Goal: Information Seeking & Learning: Learn about a topic

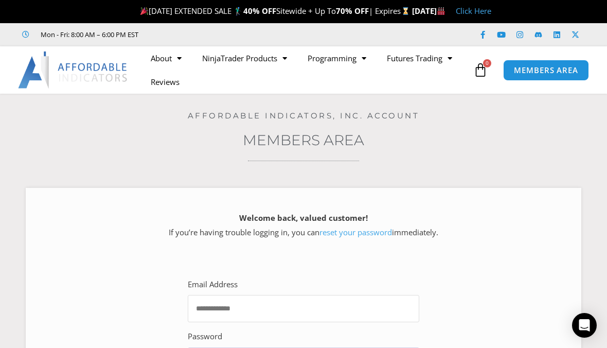
click at [377, 297] on input "Email Address" at bounding box center [304, 308] width 232 height 27
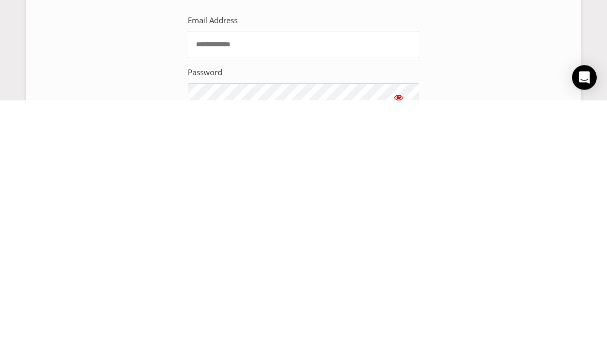
scroll to position [220, 0]
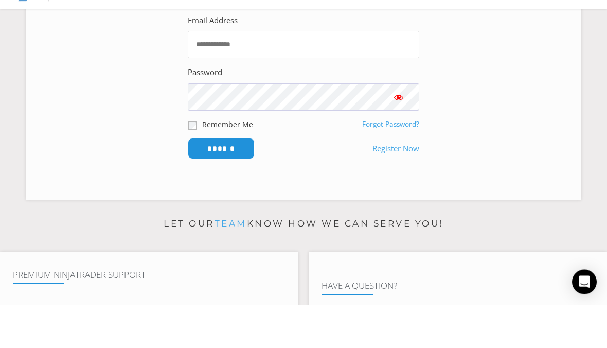
type input "**********"
click at [212, 182] on input "******" at bounding box center [221, 192] width 67 height 21
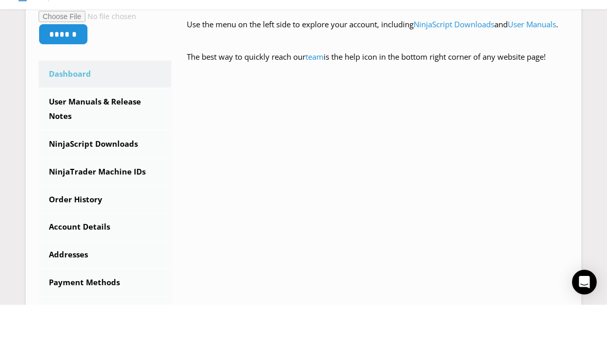
scroll to position [252, 0]
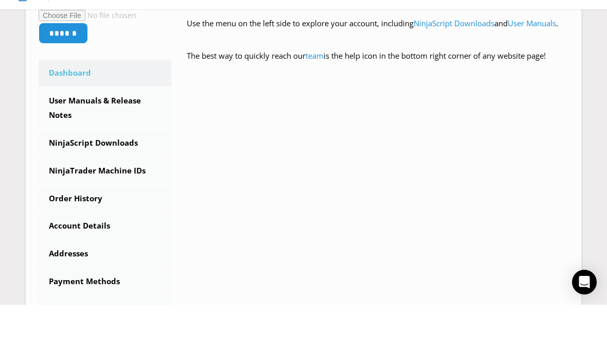
click at [72, 173] on link "NinjaScript Downloads" at bounding box center [105, 186] width 133 height 27
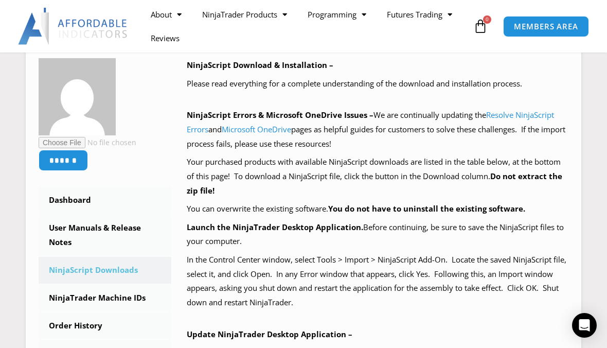
scroll to position [149, 0]
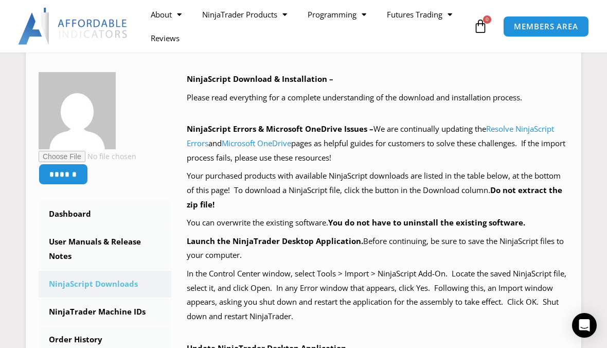
click at [86, 244] on link "User Manuals & Release Notes" at bounding box center [105, 249] width 133 height 41
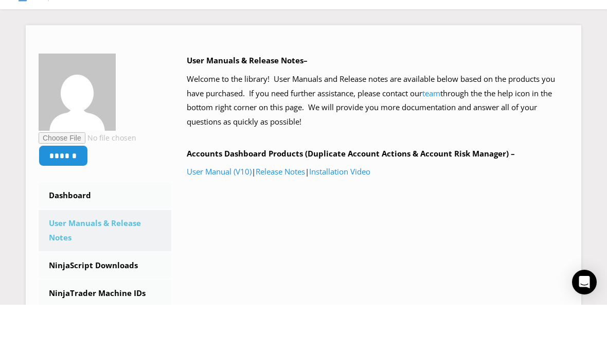
scroll to position [120, 0]
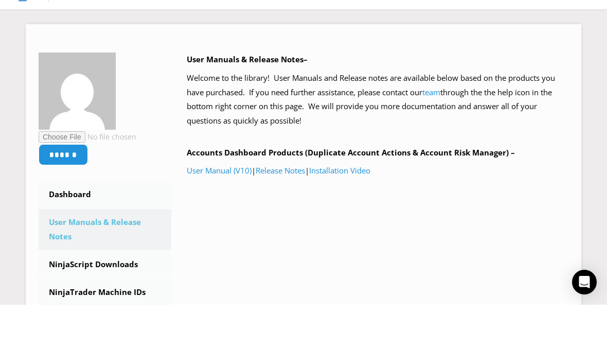
click at [297, 209] on link "Release Notes" at bounding box center [280, 214] width 49 height 10
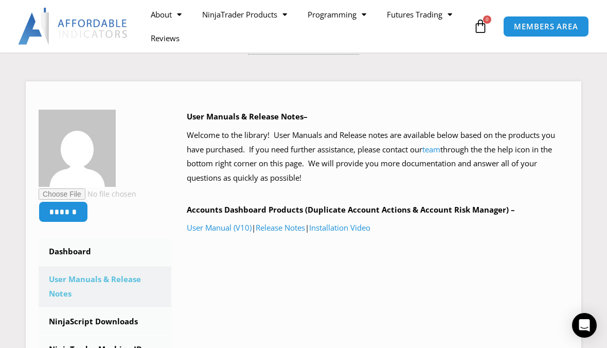
scroll to position [0, 0]
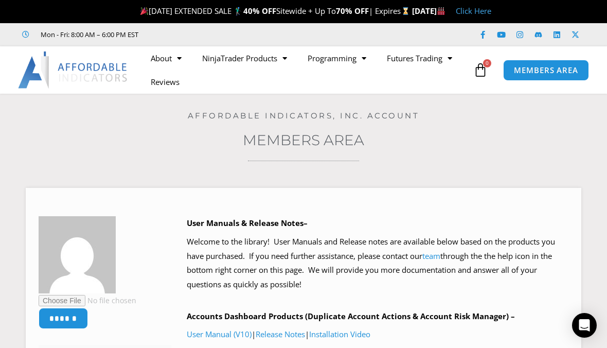
click at [271, 56] on link "NinjaTrader Products" at bounding box center [245, 58] width 106 height 24
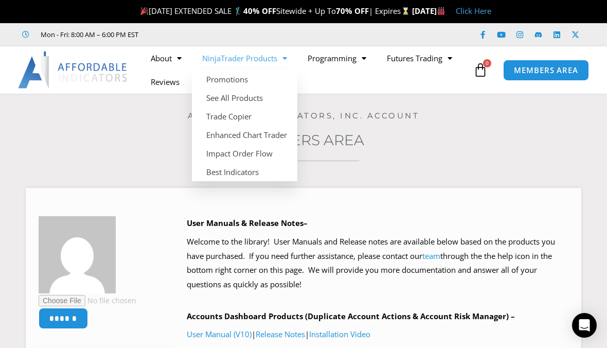
click at [260, 149] on link "Impact Order Flow" at bounding box center [245, 153] width 106 height 19
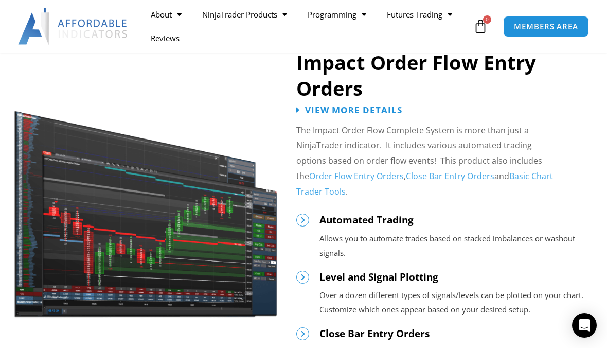
scroll to position [1142, 0]
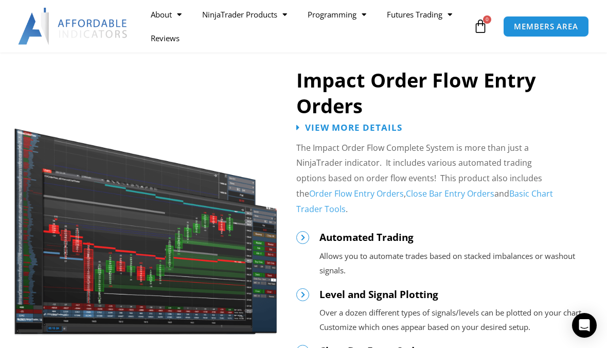
click at [425, 188] on link "Close Bar Entry Orders" at bounding box center [450, 193] width 89 height 11
